Goal: Information Seeking & Learning: Learn about a topic

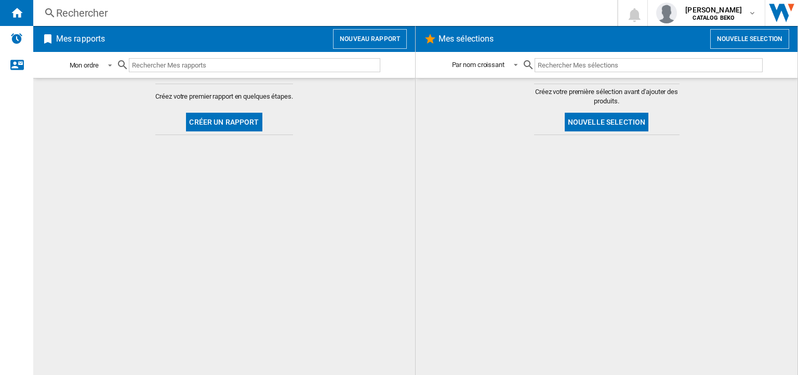
click at [116, 70] on md-select-value "Mon ordre" at bounding box center [93, 65] width 48 height 24
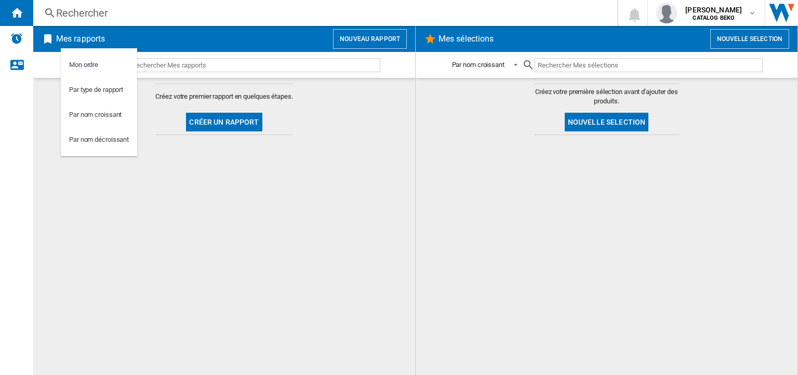
click at [170, 67] on md-backdrop at bounding box center [399, 187] width 798 height 375
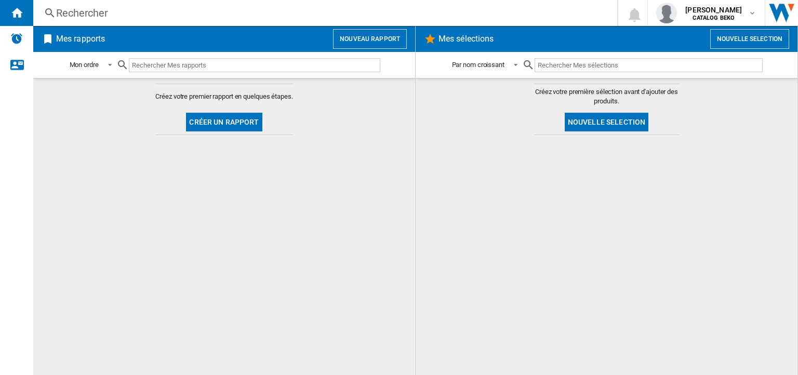
click at [210, 118] on button "Créer un rapport" at bounding box center [224, 122] width 76 height 19
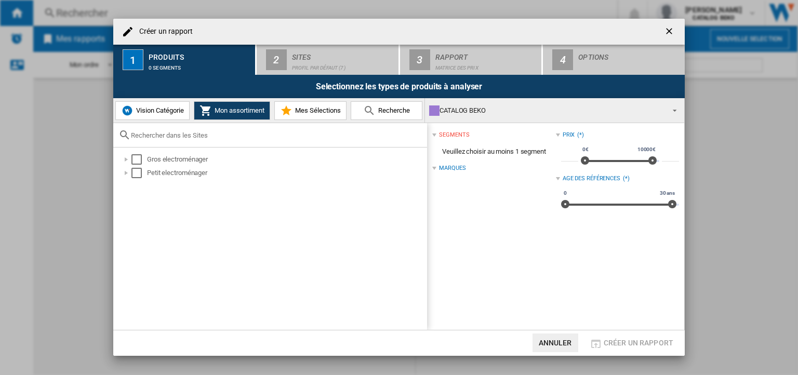
click at [573, 341] on button "Annuler" at bounding box center [556, 343] width 46 height 19
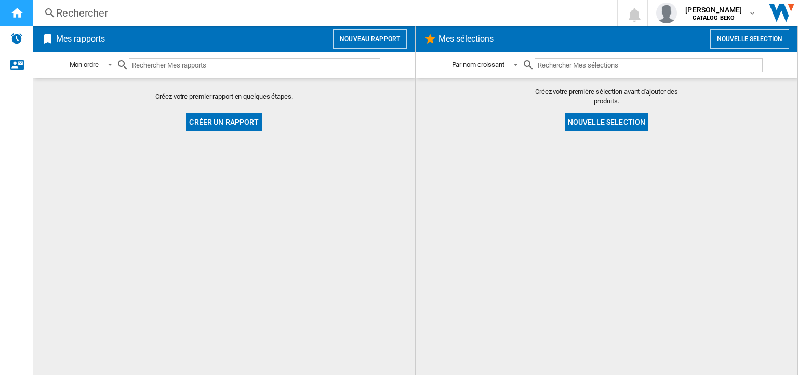
click at [18, 25] on div "Accueil" at bounding box center [16, 13] width 33 height 26
click at [18, 44] on img "Alertes" at bounding box center [16, 38] width 12 height 12
click at [21, 60] on ng-md-icon "Nous contacter" at bounding box center [16, 64] width 12 height 12
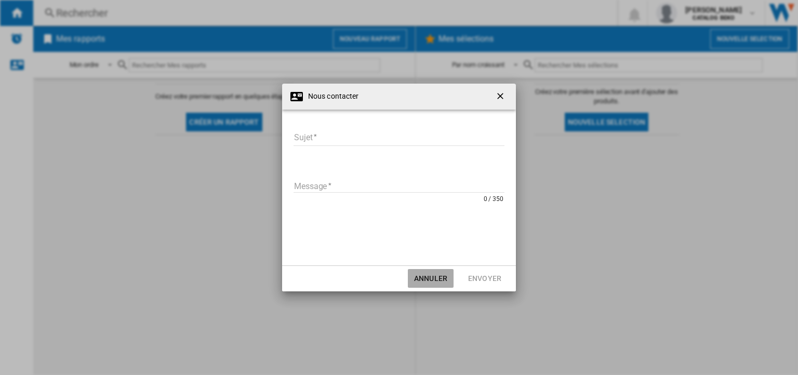
click at [437, 275] on button "Annuler" at bounding box center [431, 278] width 46 height 19
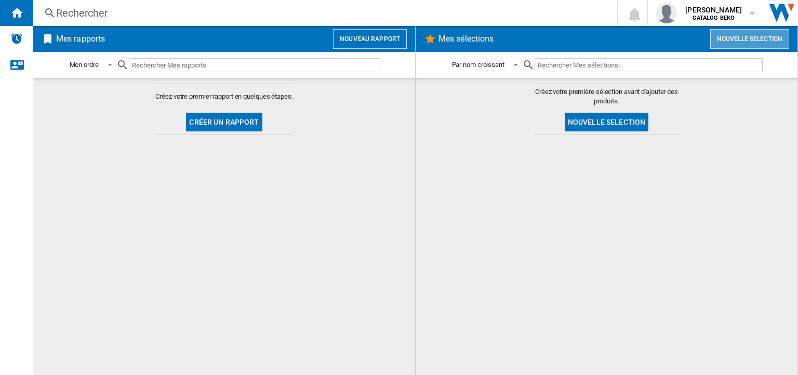
click at [727, 36] on button "Nouvelle selection" at bounding box center [749, 39] width 79 height 20
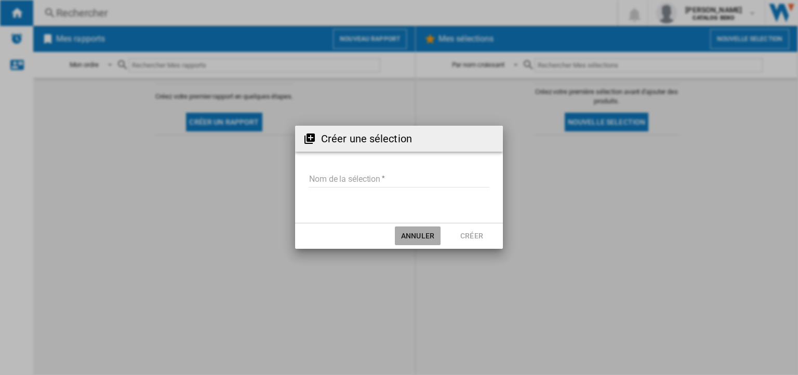
click at [422, 236] on button "Annuler" at bounding box center [418, 236] width 46 height 19
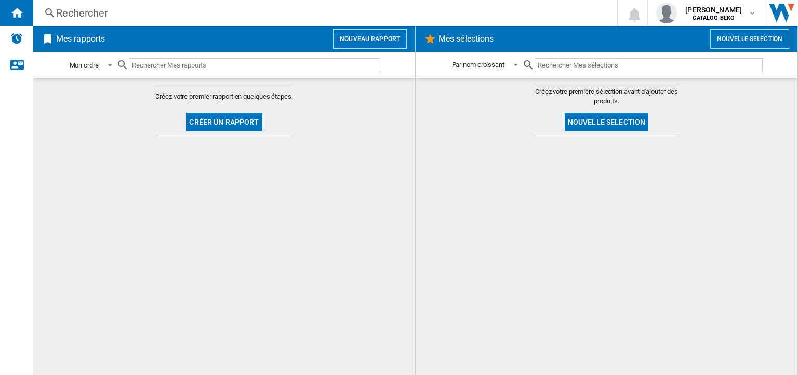
click at [106, 63] on span at bounding box center [107, 64] width 12 height 9
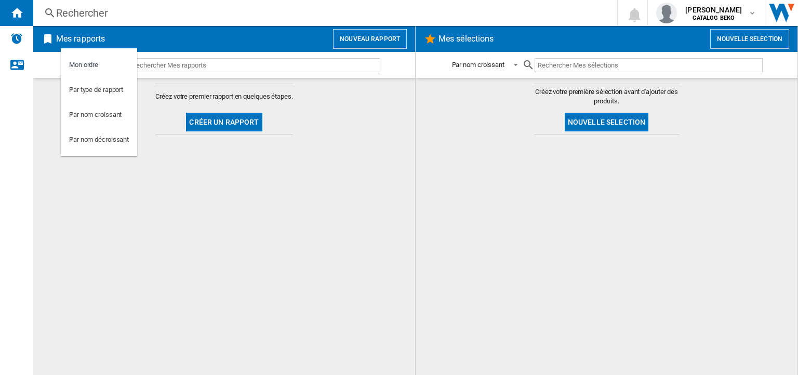
drag, startPoint x: 195, startPoint y: 230, endPoint x: 202, endPoint y: 144, distance: 85.4
click at [196, 230] on md-backdrop at bounding box center [399, 187] width 798 height 375
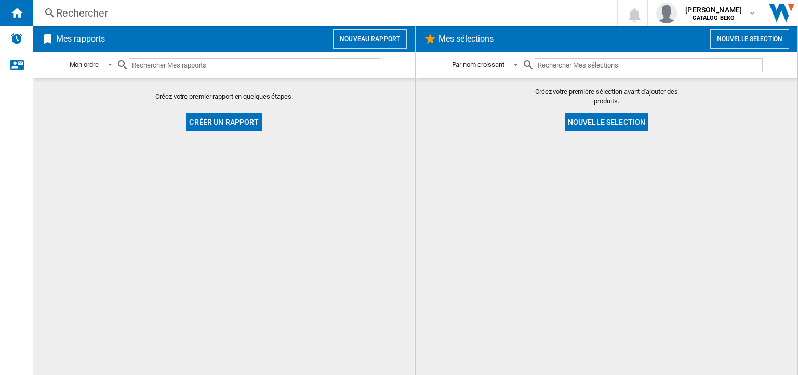
click at [357, 43] on button "Nouveau rapport" at bounding box center [370, 39] width 74 height 20
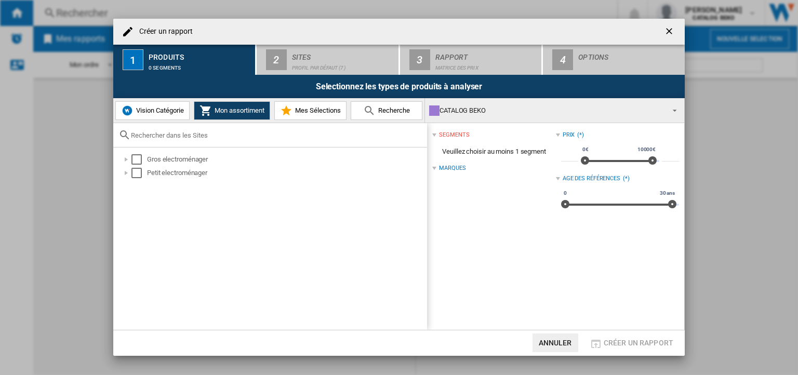
click at [546, 342] on button "Annuler" at bounding box center [556, 343] width 46 height 19
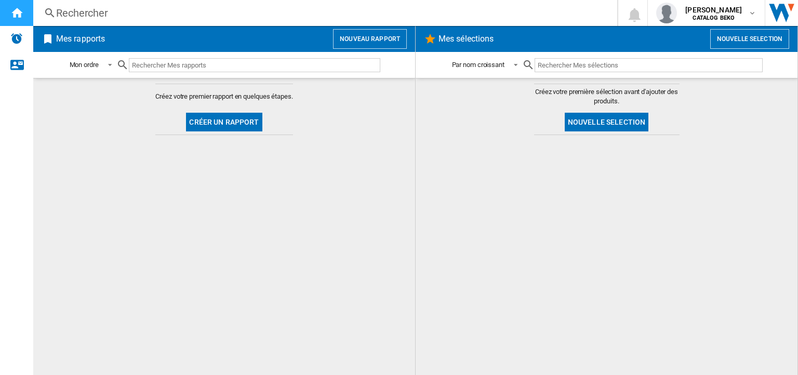
click at [28, 19] on div "Accueil" at bounding box center [16, 13] width 33 height 26
click at [184, 64] on input "text" at bounding box center [254, 65] width 251 height 14
type input "bbim18301"
click at [110, 8] on div "Rechercher" at bounding box center [323, 13] width 534 height 15
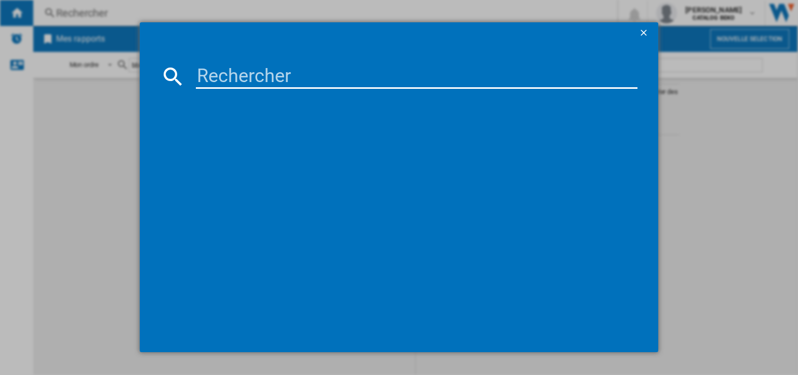
click at [255, 88] on input at bounding box center [417, 76] width 442 height 25
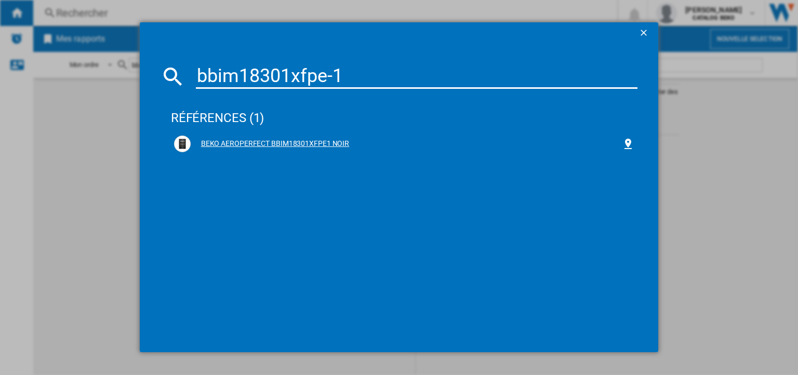
type input "bbim18301xfpe-1"
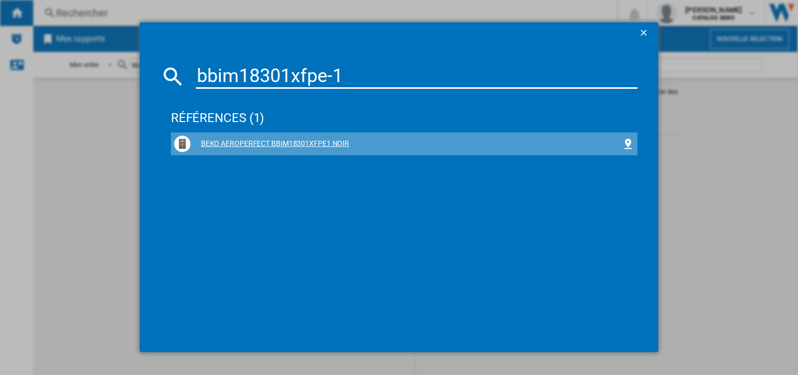
click at [261, 142] on div "BEKO AEROPERFECT BBIM18301XFPE1 NOIR" at bounding box center [406, 144] width 431 height 10
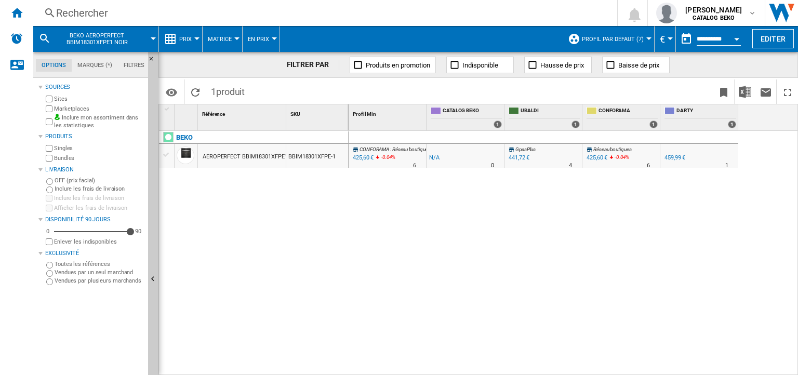
click at [51, 102] on div "Sites" at bounding box center [94, 99] width 100 height 10
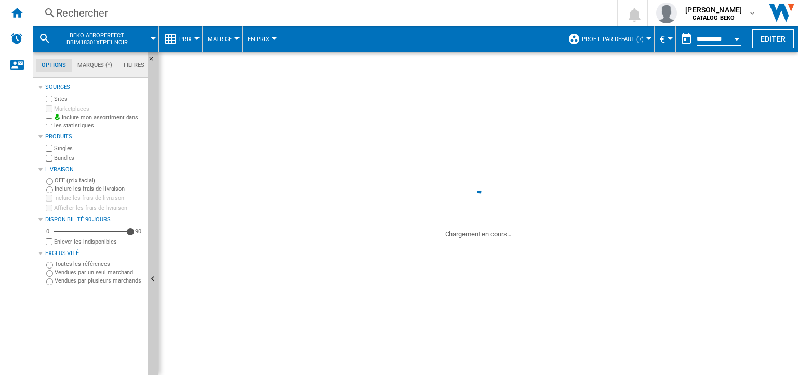
click at [233, 43] on button "Matrice" at bounding box center [222, 39] width 29 height 26
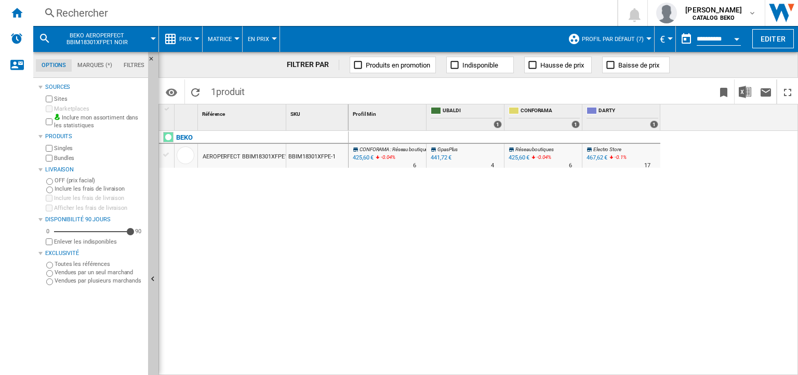
click at [233, 39] on md-backdrop at bounding box center [399, 187] width 798 height 375
click at [235, 39] on div at bounding box center [236, 38] width 5 height 3
click at [184, 42] on md-backdrop at bounding box center [399, 187] width 798 height 375
click at [189, 40] on span "Prix" at bounding box center [185, 39] width 12 height 7
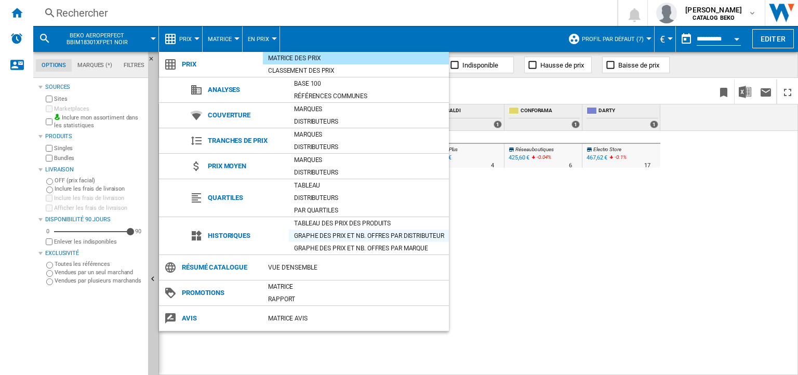
click at [343, 234] on div "Graphe des prix et nb. offres par distributeur" at bounding box center [369, 236] width 160 height 10
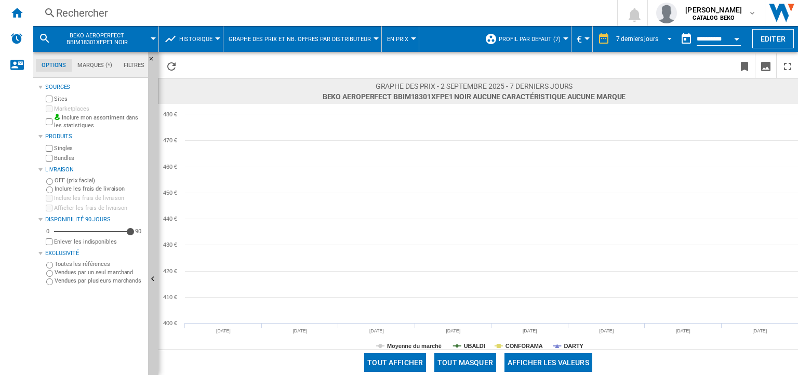
click at [631, 35] on span "7 derniers jours" at bounding box center [637, 39] width 42 height 9
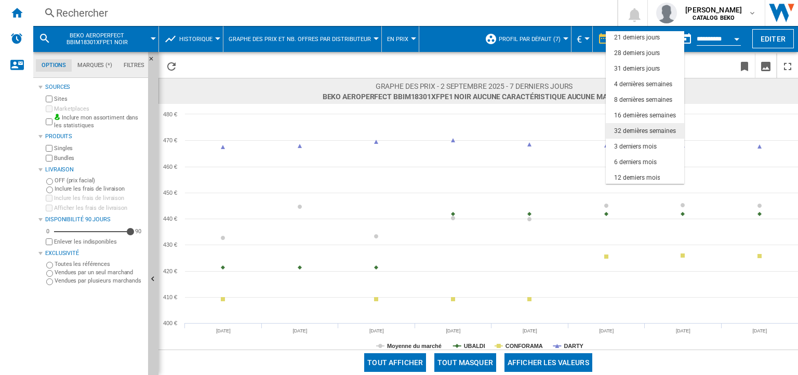
scroll to position [65, 0]
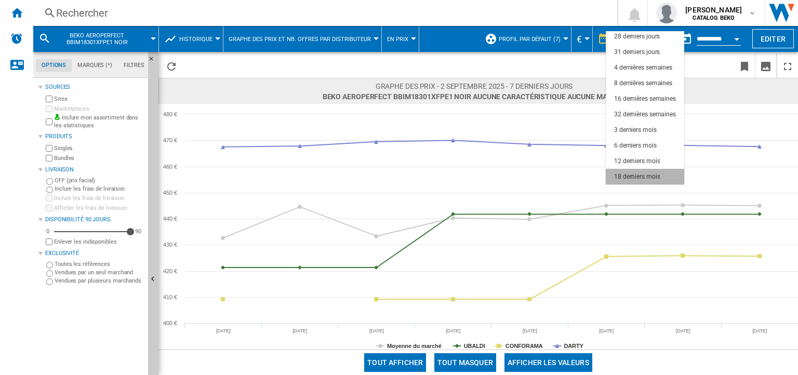
click at [643, 179] on div "18 derniers mois" at bounding box center [637, 176] width 46 height 9
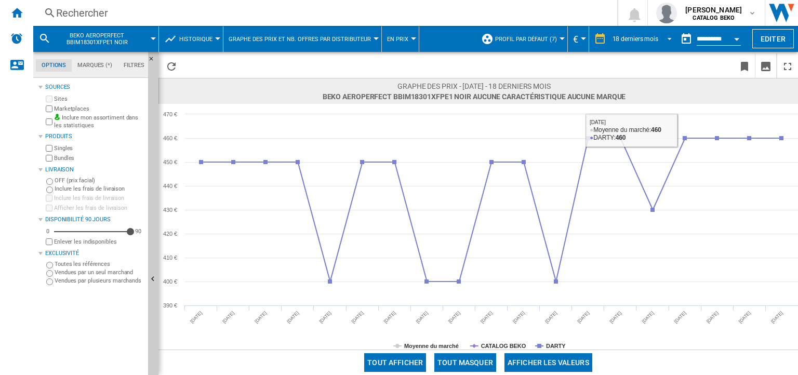
click at [623, 43] on md-select-value "18 derniers mois" at bounding box center [643, 39] width 64 height 16
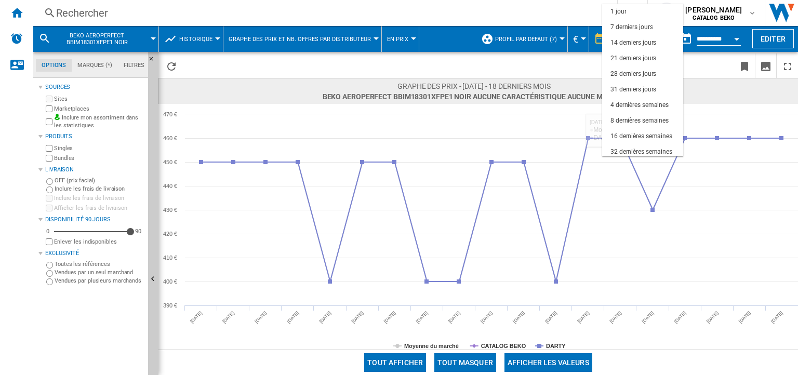
scroll to position [65, 0]
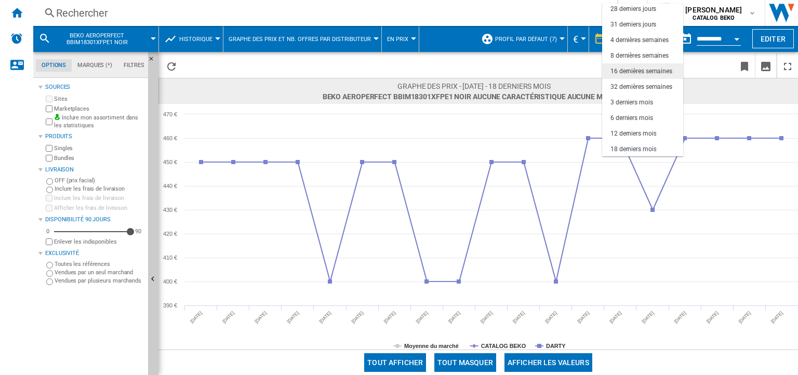
click at [626, 77] on md-option "16 dernières semaines" at bounding box center [642, 71] width 81 height 16
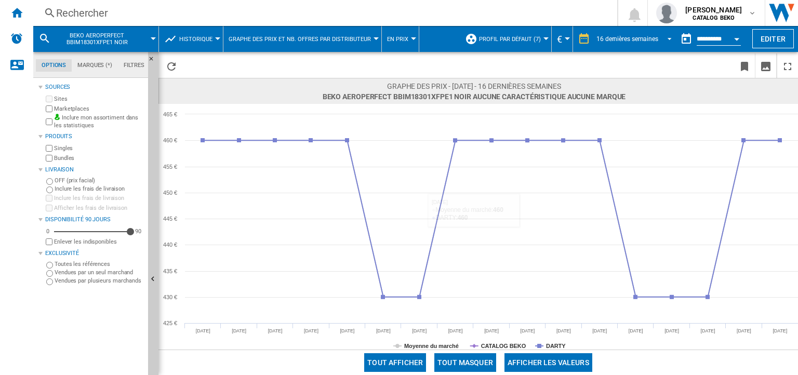
click at [615, 40] on div "16 dernières semaines" at bounding box center [627, 38] width 62 height 7
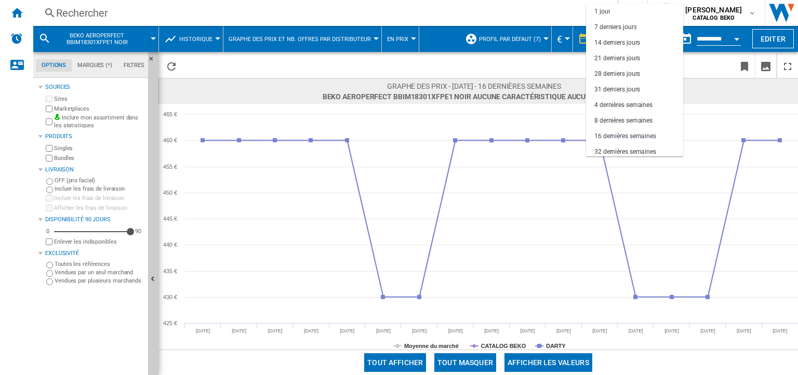
scroll to position [65, 0]
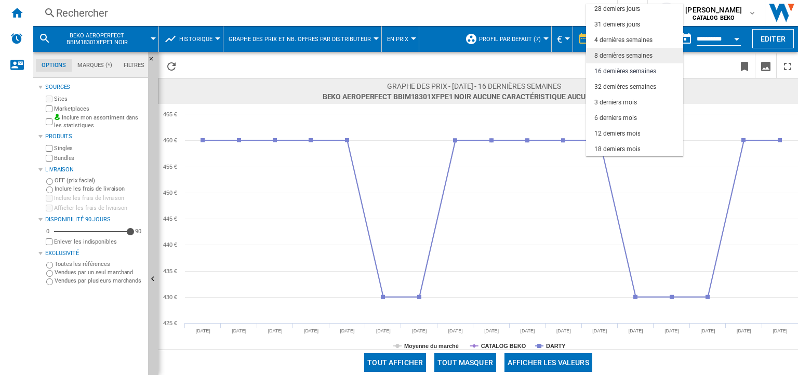
click at [611, 52] on div "8 dernières semaines" at bounding box center [623, 55] width 58 height 9
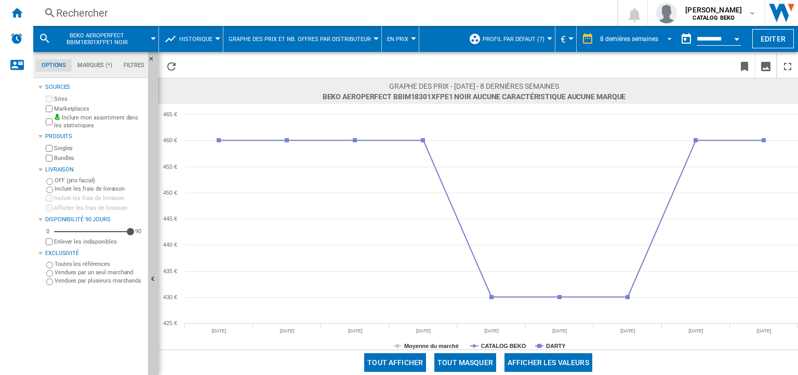
click at [602, 35] on div "8 dernières semaines" at bounding box center [629, 38] width 58 height 7
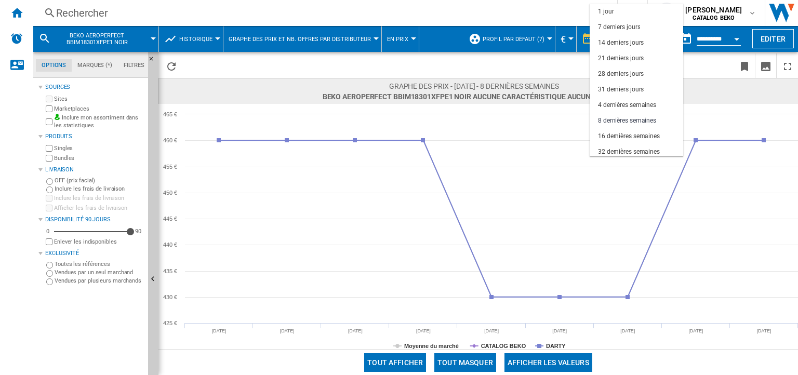
scroll to position [65, 0]
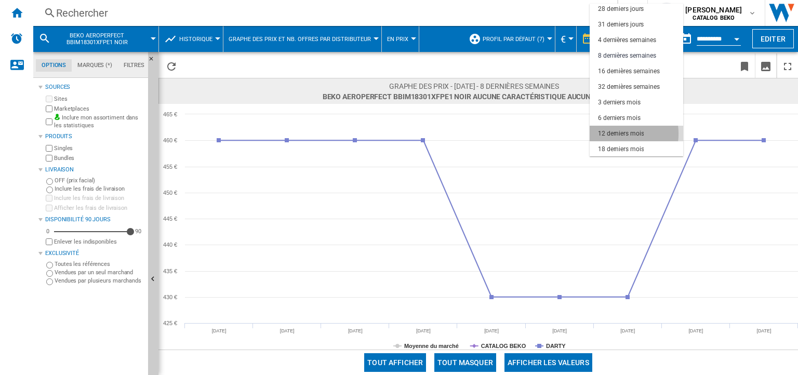
click at [611, 134] on div "12 derniers mois" at bounding box center [621, 133] width 46 height 9
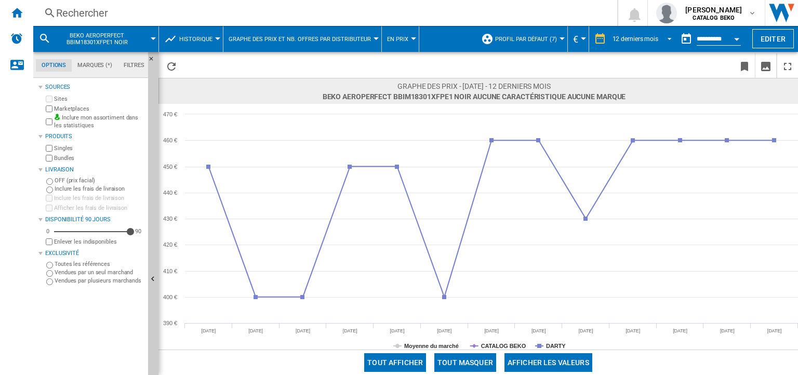
click at [628, 38] on div "12 derniers mois" at bounding box center [636, 38] width 46 height 7
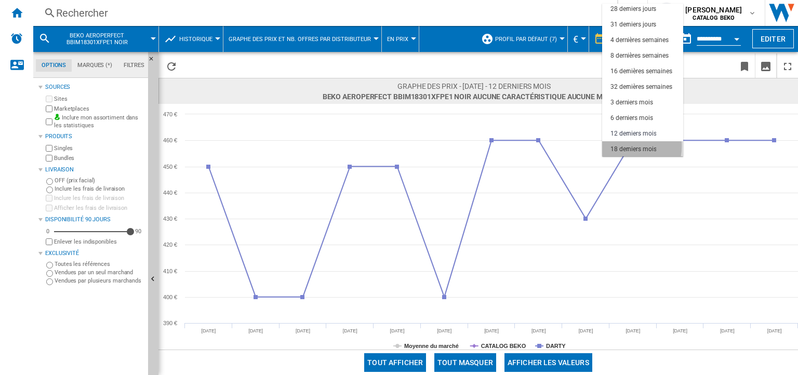
click at [620, 146] on div "18 derniers mois" at bounding box center [633, 149] width 46 height 9
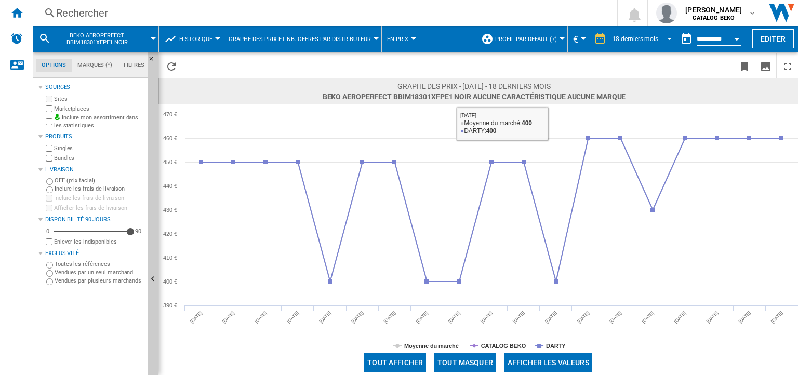
click at [644, 35] on div "18 derniers mois" at bounding box center [636, 38] width 46 height 7
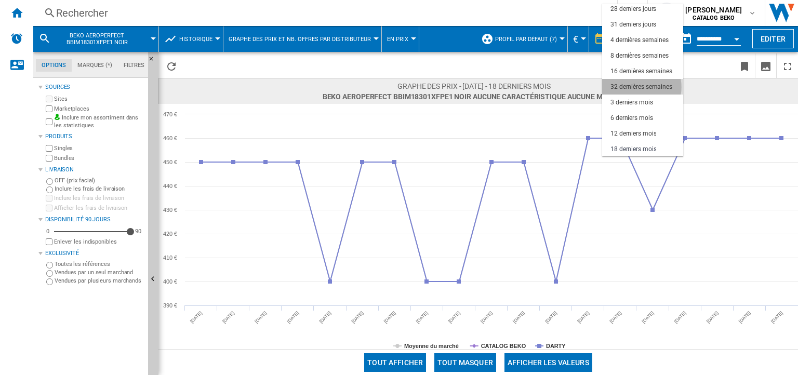
click at [634, 87] on div "32 dernières semaines" at bounding box center [641, 87] width 62 height 9
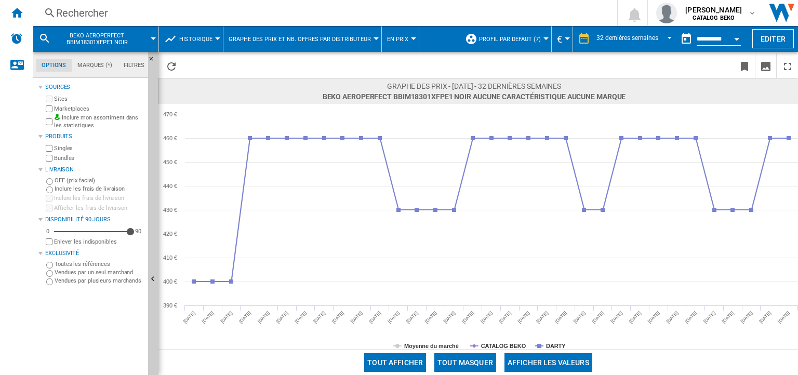
click at [699, 38] on input "**********" at bounding box center [719, 40] width 44 height 9
click at [627, 39] on div "32 dernières semaines" at bounding box center [627, 38] width 62 height 7
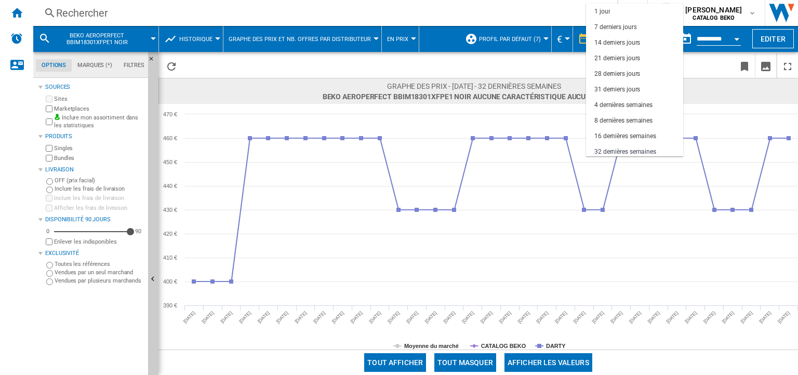
scroll to position [65, 0]
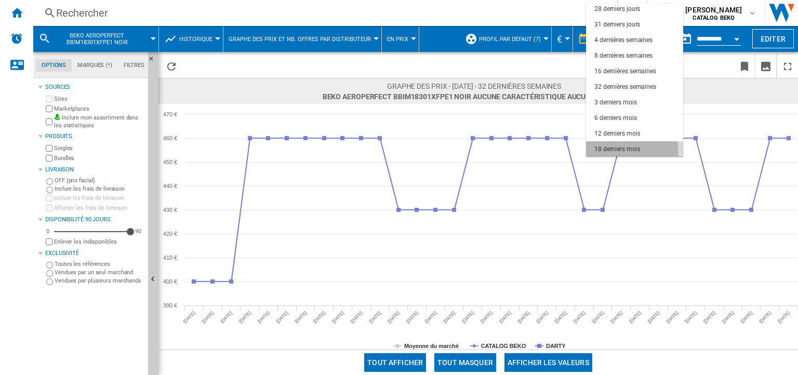
click at [605, 152] on div "18 derniers mois" at bounding box center [617, 149] width 46 height 9
